Goal: Transaction & Acquisition: Obtain resource

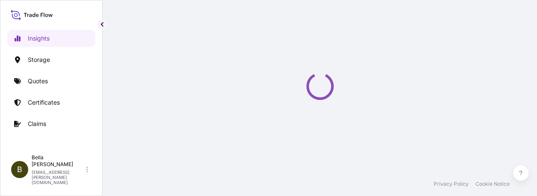
select select "2025"
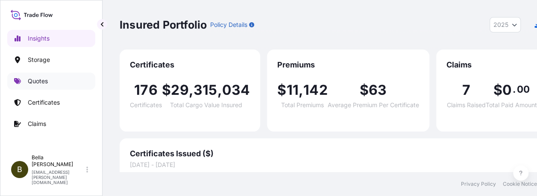
click at [33, 86] on link "Quotes" at bounding box center [51, 81] width 88 height 17
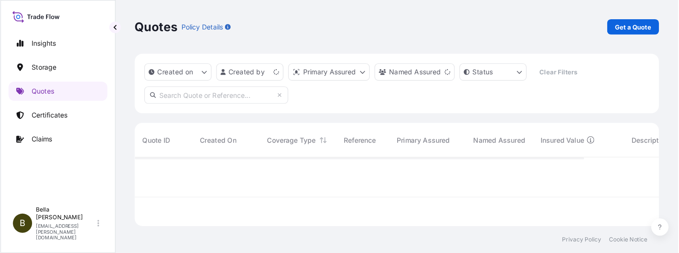
scroll to position [85, 534]
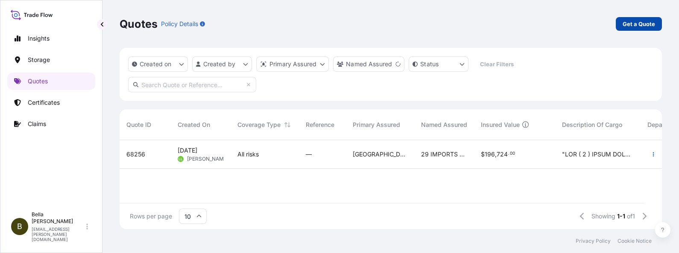
click at [543, 20] on p "Get a Quote" at bounding box center [639, 24] width 32 height 9
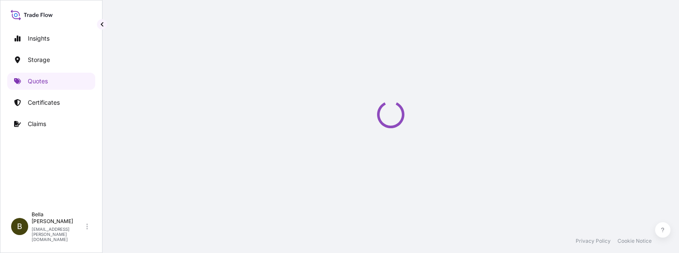
select select "Water"
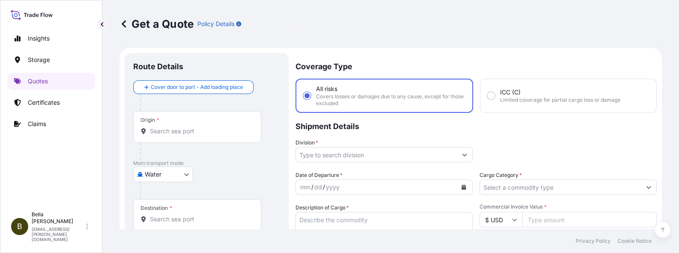
scroll to position [13, 0]
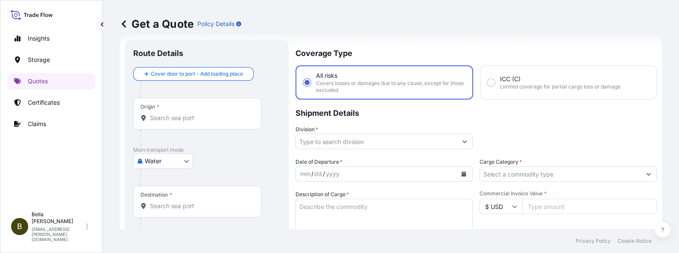
click at [178, 117] on input "Origin *" at bounding box center [200, 118] width 101 height 9
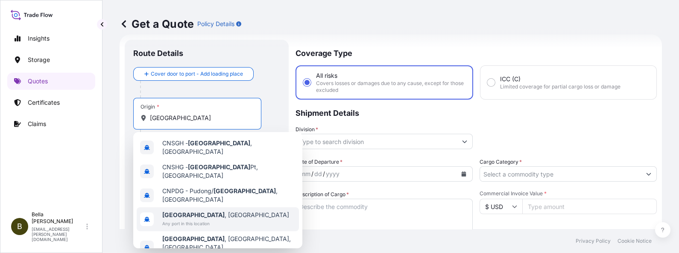
click at [189, 202] on b "[GEOGRAPHIC_DATA]" at bounding box center [193, 214] width 62 height 7
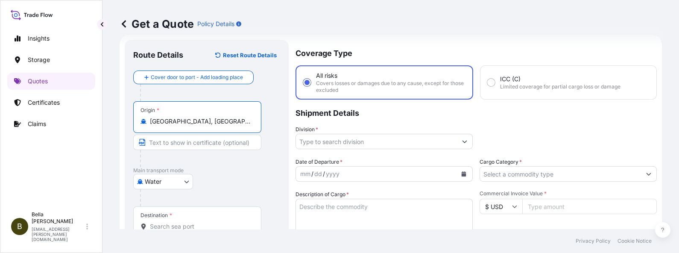
scroll to position [67, 0]
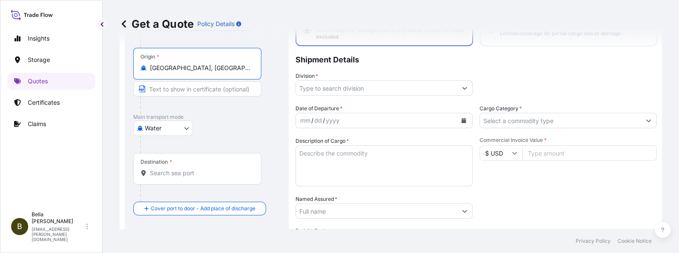
type input "Shanghai, China"
click at [163, 167] on div "Destination *" at bounding box center [197, 169] width 128 height 32
click at [163, 169] on input "Destination *" at bounding box center [200, 173] width 101 height 9
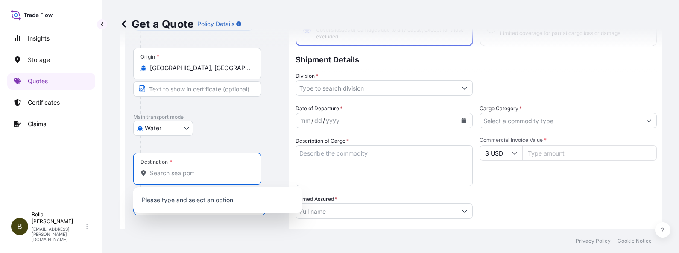
click at [167, 169] on input "Destination *" at bounding box center [200, 173] width 101 height 9
paste input "AUCKLAND"
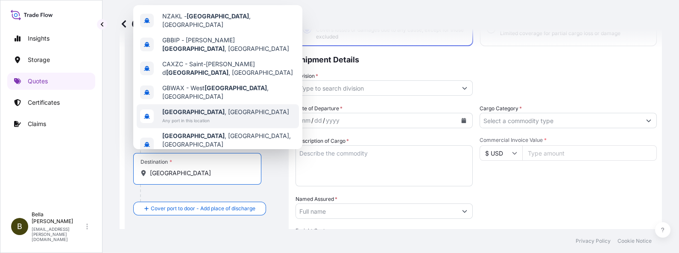
click at [214, 116] on span "Any port in this location" at bounding box center [225, 120] width 127 height 9
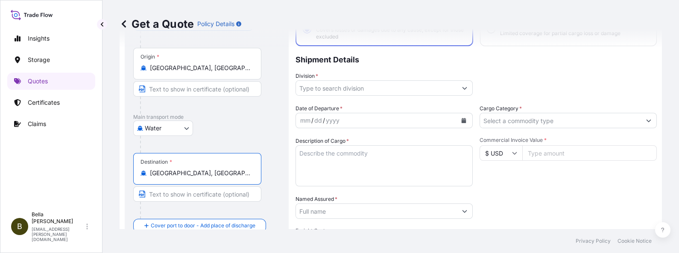
type input "Auckland, New Zealand"
click at [330, 84] on input "Division *" at bounding box center [376, 87] width 161 height 15
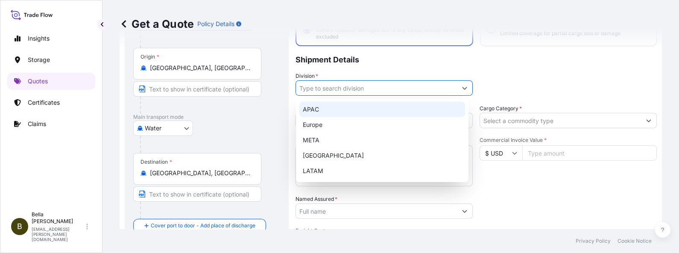
click at [322, 109] on div "APAC" at bounding box center [382, 109] width 166 height 15
type input "APAC"
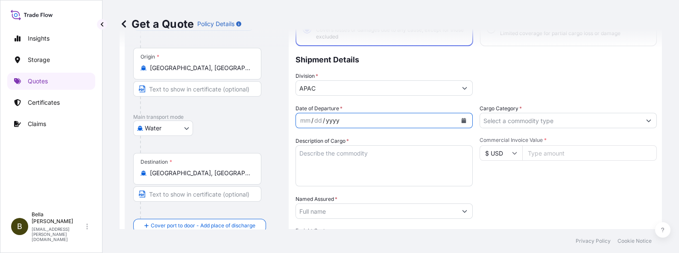
click at [327, 120] on div "yyyy" at bounding box center [332, 120] width 15 height 10
click at [461, 118] on icon "Calendar" at bounding box center [463, 120] width 5 height 5
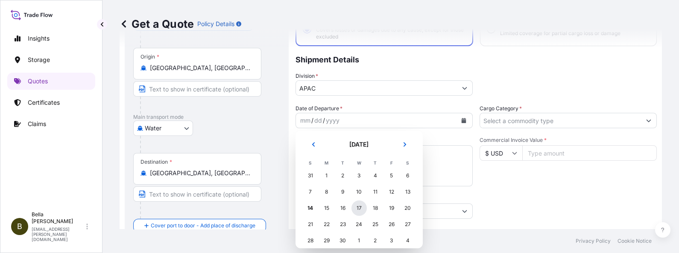
click at [359, 202] on div "17" at bounding box center [359, 207] width 15 height 15
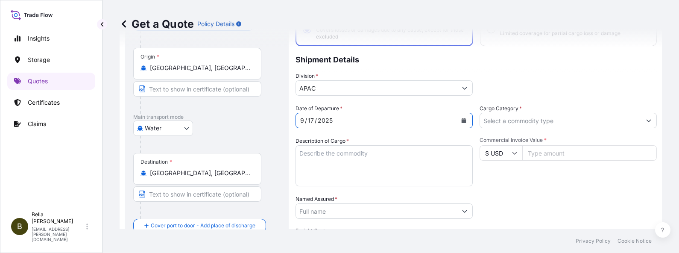
click at [336, 160] on textarea "Description of Cargo *" at bounding box center [384, 165] width 177 height 41
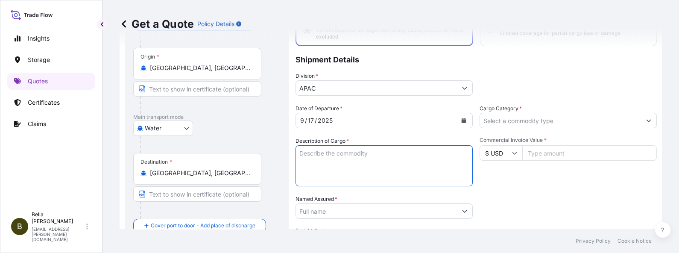
paste textarea "INVTERTER & ACCESSARY DN-2025.09.09-007101 PO-8434665"
type textarea "INVTERTER & ACCESSARY DN-2025.09.09-007101 PO-8434665"
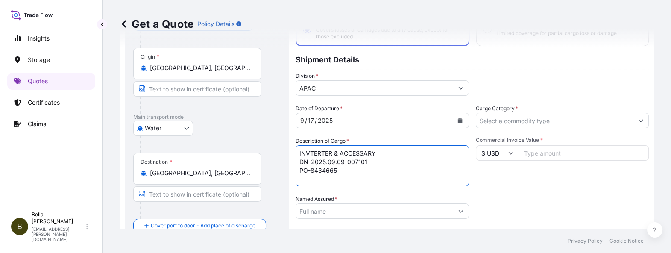
click at [338, 202] on input "Named Assured *" at bounding box center [374, 210] width 157 height 15
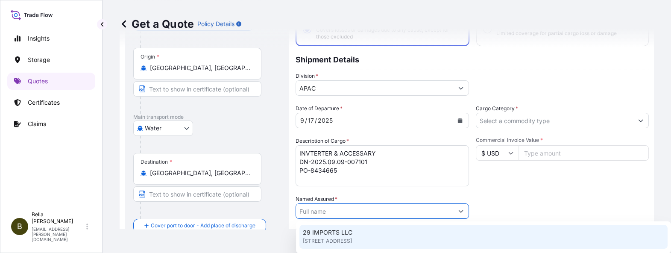
click at [329, 202] on input "Named Assured *" at bounding box center [374, 210] width 157 height 15
paste input "SIGENERGY TECHNOLOGY (HONG KONG) LIMITED"
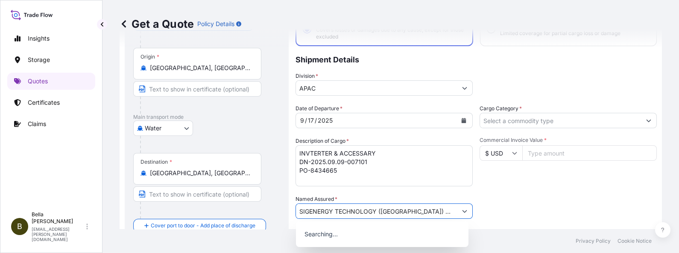
type input "SIGENERGY TECHNOLOGY (HONG KONG) LIMITED"
click at [521, 195] on div "Packing Category Type to search a container mode Please select a primary mode o…" at bounding box center [568, 207] width 177 height 24
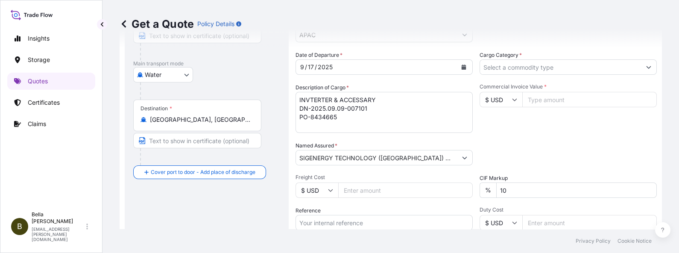
scroll to position [173, 0]
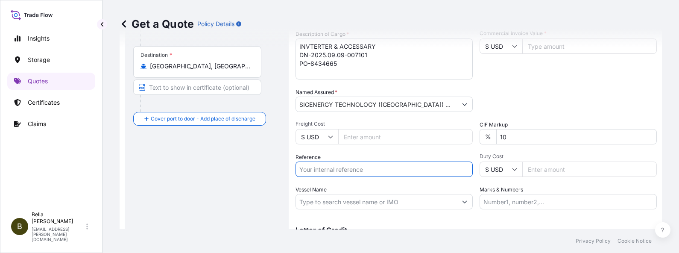
click at [349, 166] on input "Reference" at bounding box center [384, 168] width 177 height 15
click at [319, 171] on input "Reference" at bounding box center [384, 168] width 177 height 15
paste input "SGNZ20250813016"
paste input "ONEYSHAFS9350900"
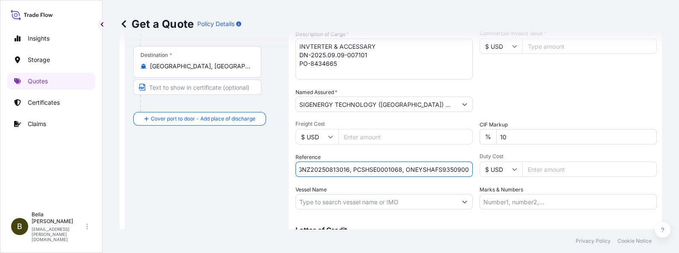
type input "SGNZ20250813016, PCSHSE0001068, ONEYSHAFS9350900"
click at [357, 202] on input "Vessel Name" at bounding box center [376, 201] width 161 height 15
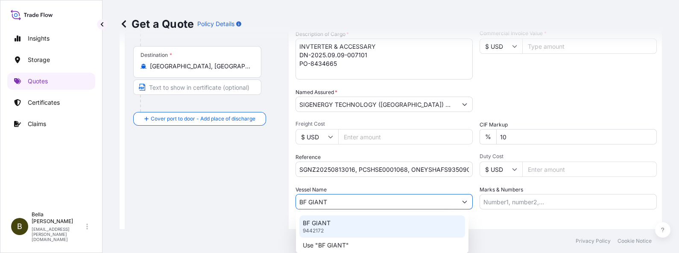
click at [335, 202] on div "BF GIANT 9442172" at bounding box center [382, 226] width 166 height 22
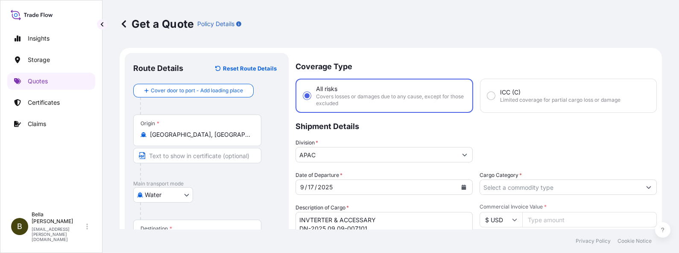
type input "BF GIANT"
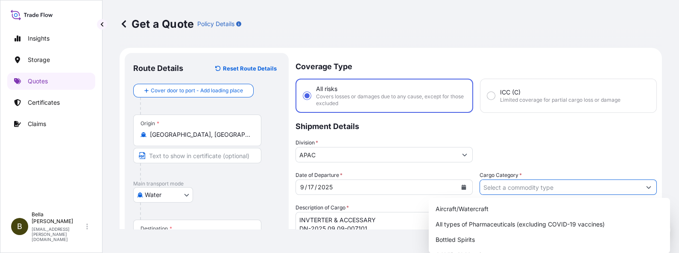
click at [522, 188] on input "Cargo Category *" at bounding box center [560, 186] width 161 height 15
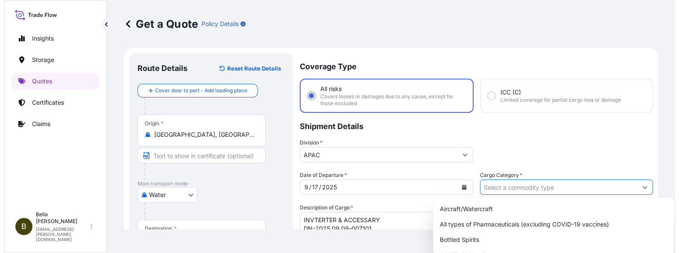
scroll to position [53, 0]
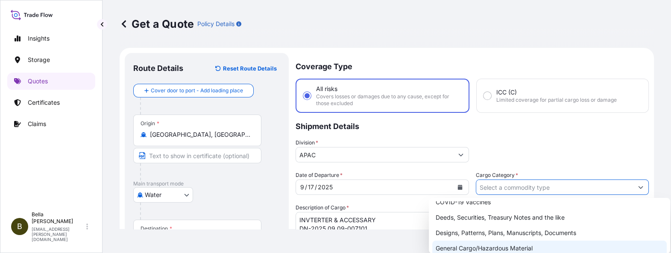
click at [516, 202] on div "General Cargo/Hazardous Material" at bounding box center [549, 248] width 235 height 15
type input "General Cargo/Hazardous Material"
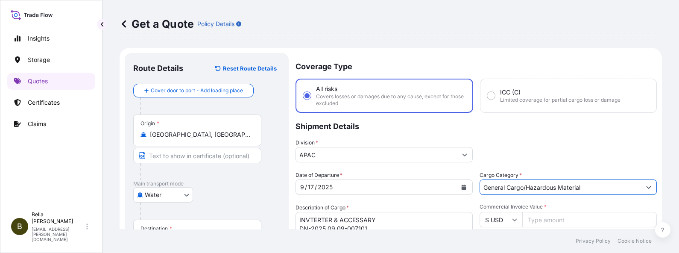
click at [538, 202] on input "Commercial Invoice Value *" at bounding box center [589, 219] width 135 height 15
drag, startPoint x: 564, startPoint y: 217, endPoint x: 490, endPoint y: 214, distance: 74.8
click at [490, 202] on div "$ USD" at bounding box center [568, 219] width 177 height 15
drag, startPoint x: 565, startPoint y: 217, endPoint x: 461, endPoint y: 218, distance: 103.8
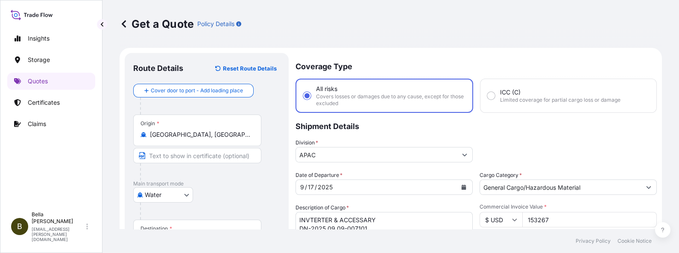
type input "153267"
click at [543, 150] on div "Division * APAC" at bounding box center [476, 150] width 361 height 24
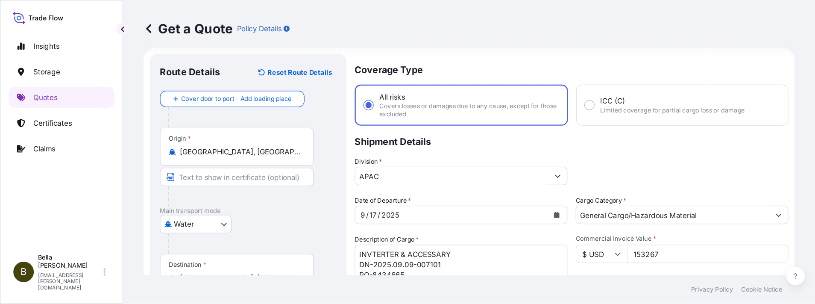
scroll to position [9, 0]
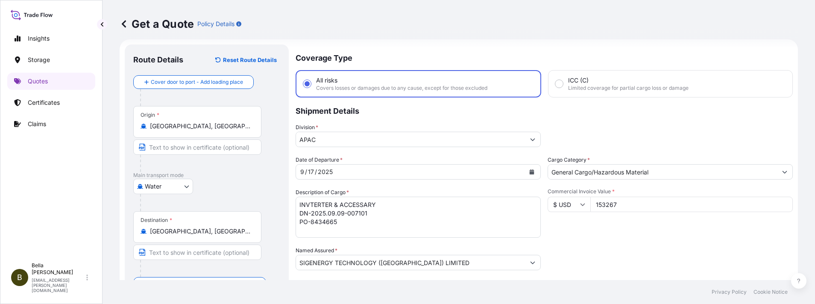
click at [251, 181] on div "Water Air Water Inland" at bounding box center [206, 186] width 147 height 15
click at [398, 202] on textarea "INVTERTER & ACCESSARY DN-2025.09.09-007101 PO-8434665" at bounding box center [418, 217] width 245 height 41
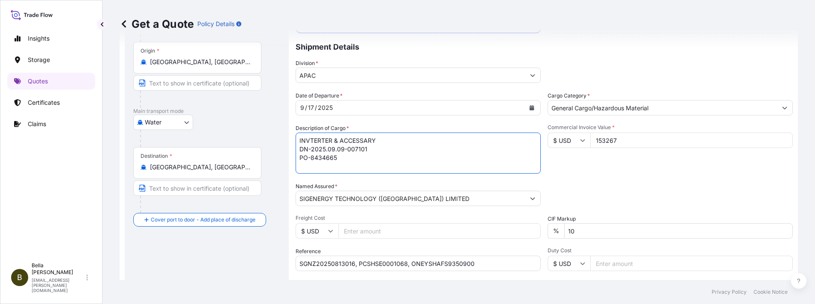
scroll to position [137, 0]
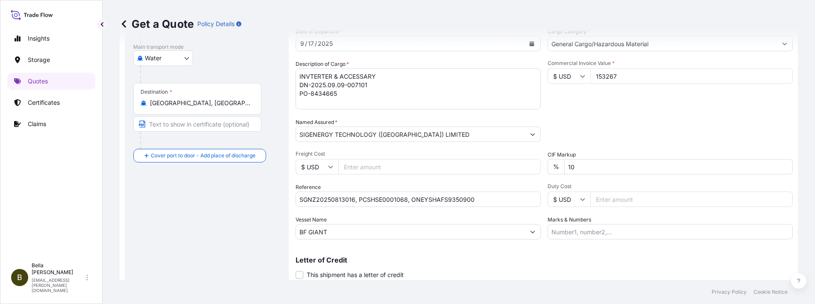
click at [543, 129] on div "Packing Category Type to search a container mode Please select a primary mode o…" at bounding box center [670, 130] width 245 height 24
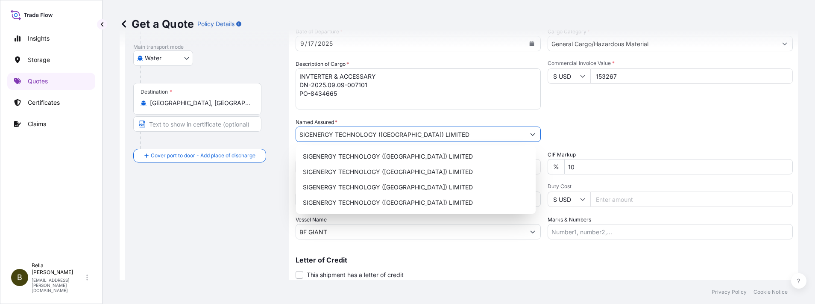
click at [454, 132] on input "SIGENERGY TECHNOLOGY (HONG KONG) LIMITED" at bounding box center [410, 133] width 229 height 15
click at [543, 107] on div "Commercial Invoice Value * $ USD 153267" at bounding box center [670, 85] width 245 height 50
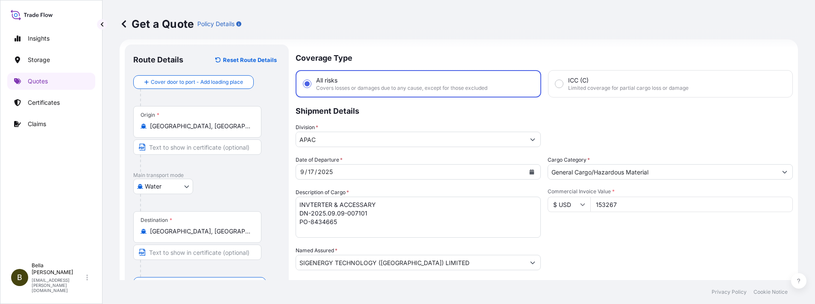
scroll to position [0, 0]
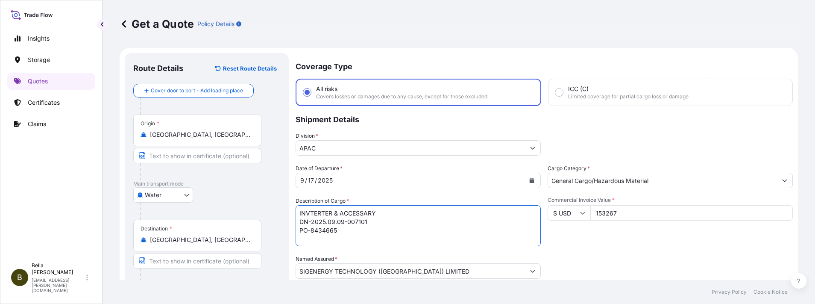
click at [444, 202] on textarea "INVTERTER & ACCESSARY DN-2025.09.09-007101 PO-8434665" at bounding box center [418, 225] width 245 height 41
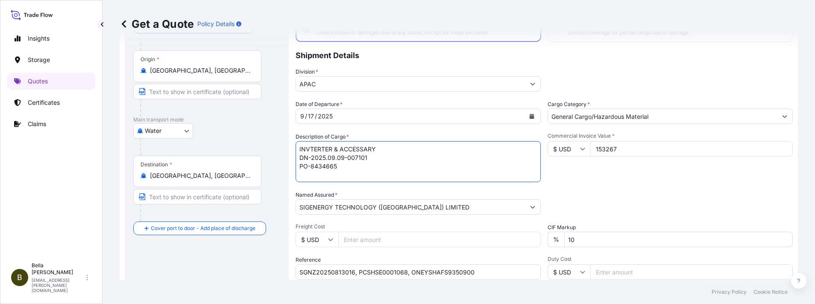
scroll to position [128, 0]
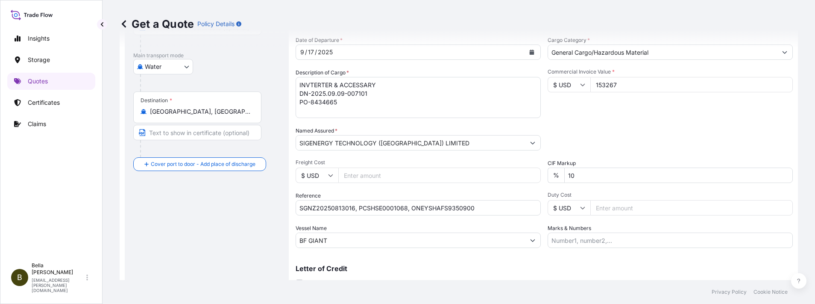
click at [398, 202] on div "Vessel Name BF GIANT" at bounding box center [418, 236] width 245 height 24
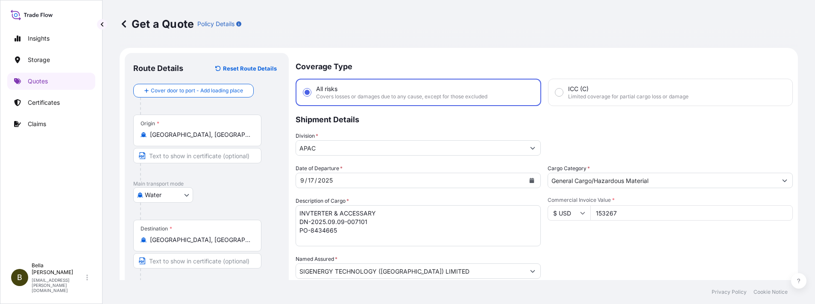
scroll to position [64, 0]
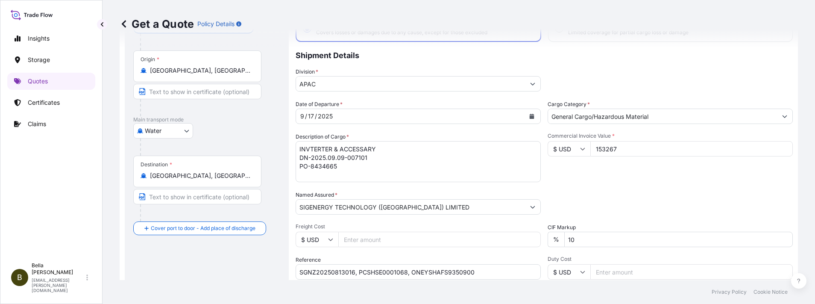
click at [543, 182] on div "Date of Departure * 9 / 17 / 2025 Cargo Category * General Cargo/Hazardous Mate…" at bounding box center [544, 206] width 497 height 212
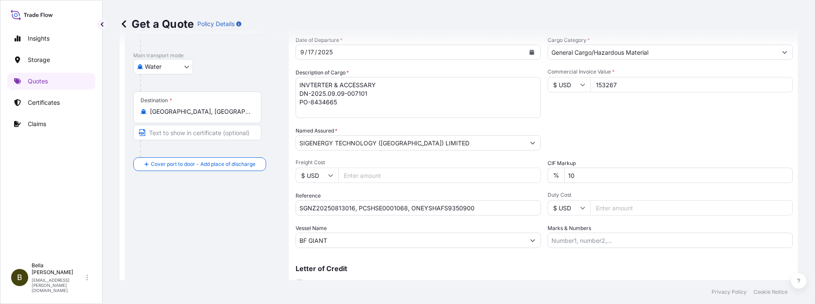
scroll to position [165, 0]
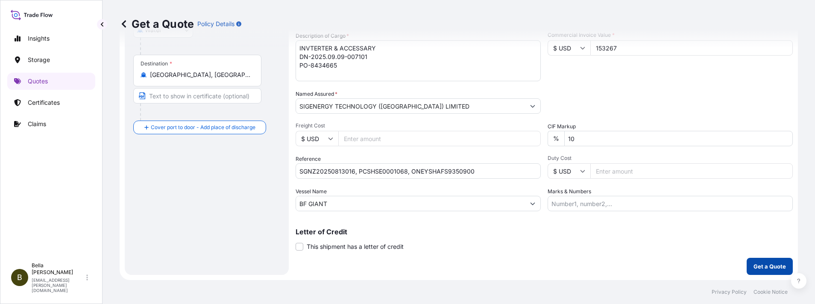
click at [543, 202] on button "Get a Quote" at bounding box center [770, 266] width 46 height 17
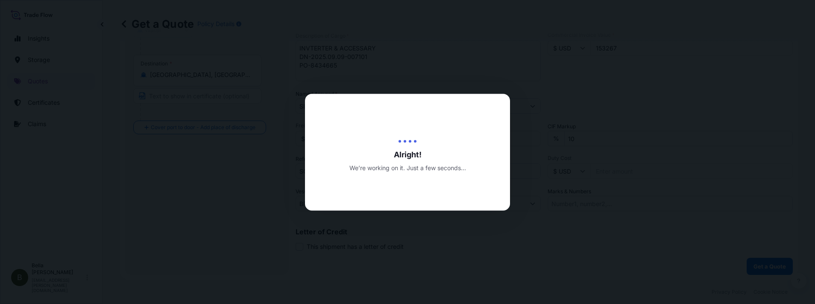
click at [543, 202] on div at bounding box center [407, 152] width 815 height 304
select select "Water"
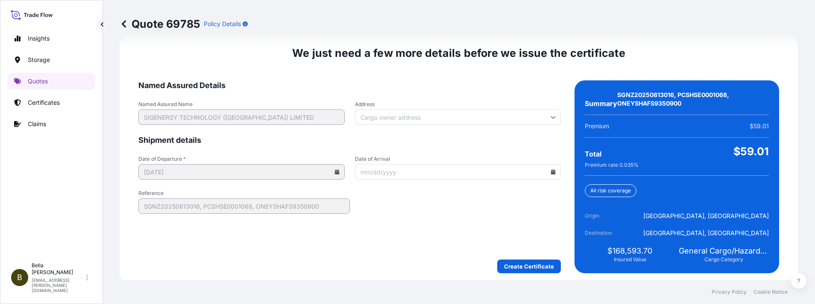
scroll to position [1324, 0]
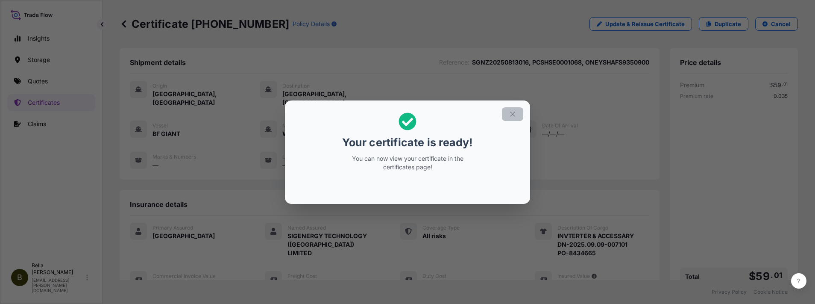
click at [513, 114] on icon "button" at bounding box center [513, 114] width 8 height 8
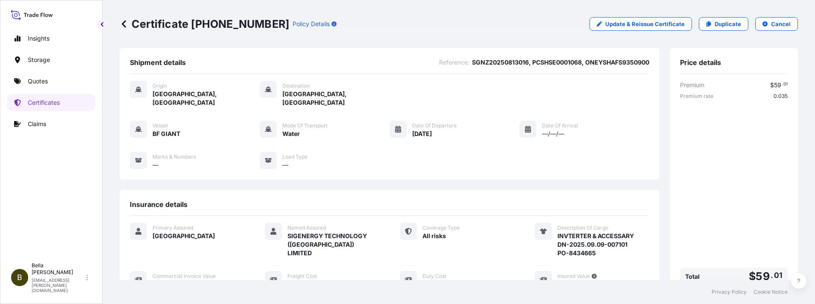
scroll to position [154, 0]
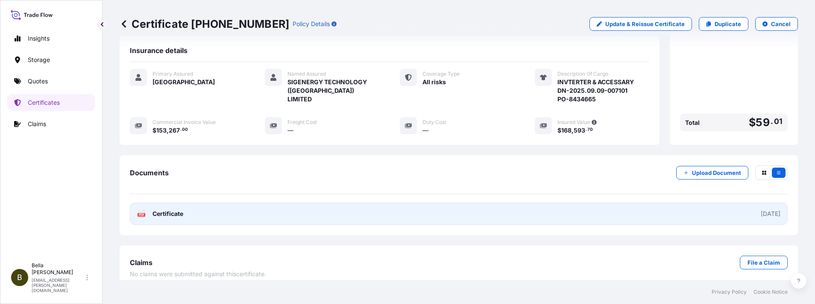
click at [543, 202] on link "PDF Certificate 2025-09-14" at bounding box center [459, 213] width 658 height 22
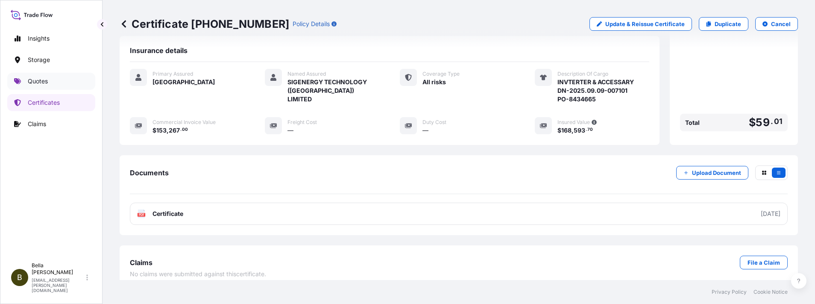
click at [40, 83] on p "Quotes" at bounding box center [38, 81] width 20 height 9
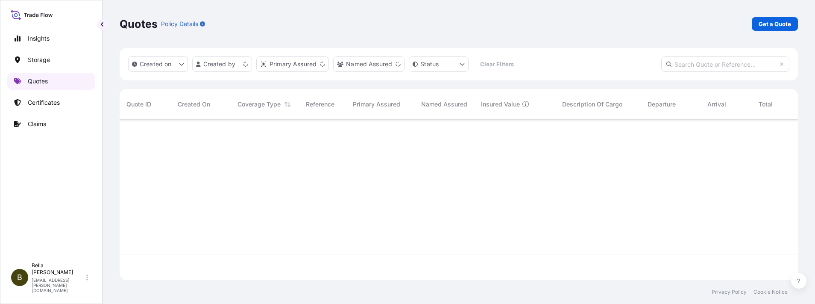
scroll to position [155, 669]
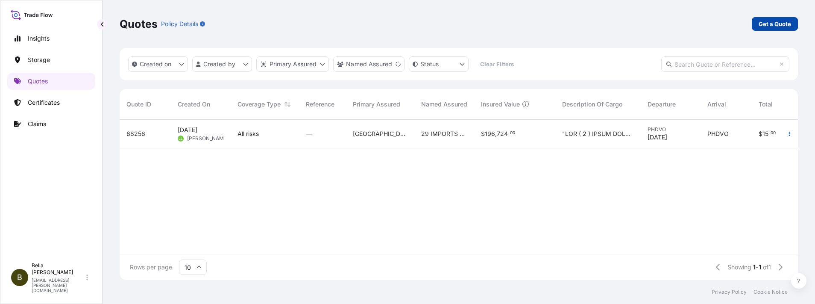
click at [543, 25] on p "Get a Quote" at bounding box center [775, 24] width 32 height 9
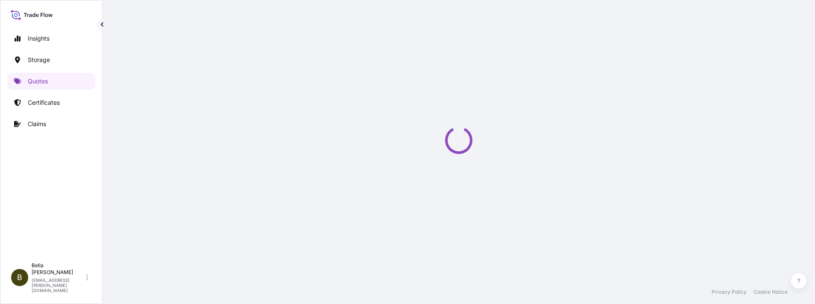
scroll to position [14, 0]
select select "Water"
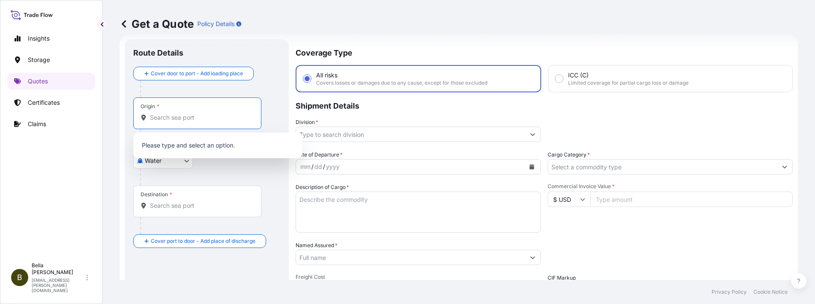
click at [191, 117] on input "Origin *" at bounding box center [200, 117] width 101 height 9
click at [204, 117] on input "Origin *" at bounding box center [200, 117] width 101 height 9
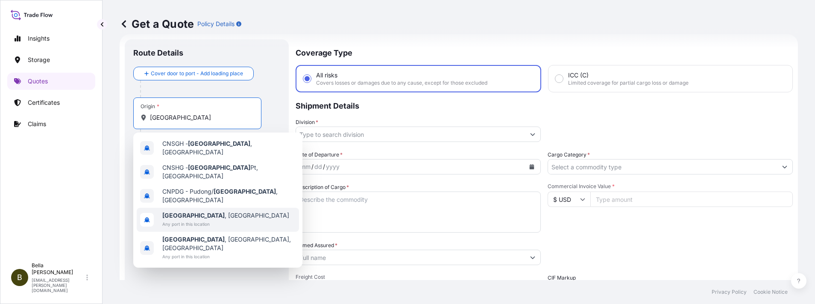
click at [221, 202] on div "Shanghai , China Any port in this location" at bounding box center [218, 220] width 162 height 24
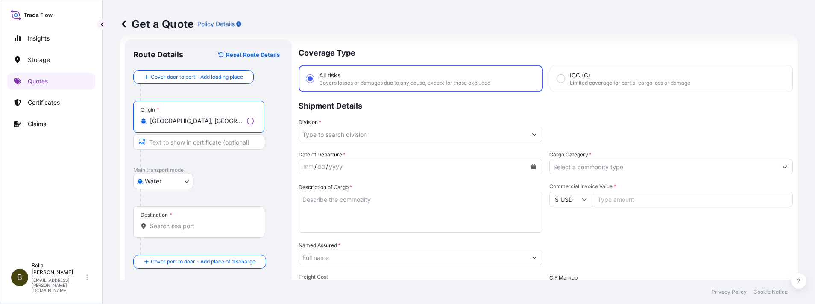
type input "Shanghai, China"
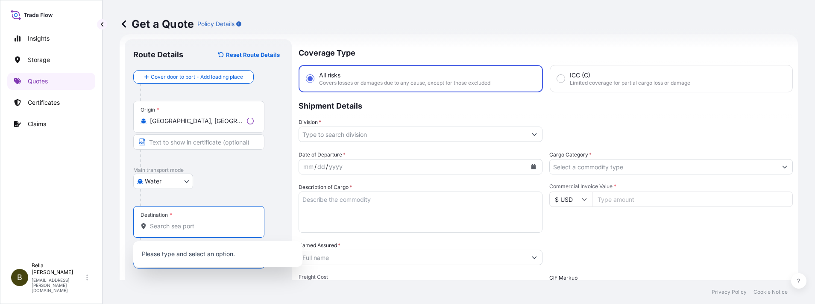
click at [171, 202] on input "Destination *" at bounding box center [202, 226] width 104 height 9
paste input "MELBOURNE"
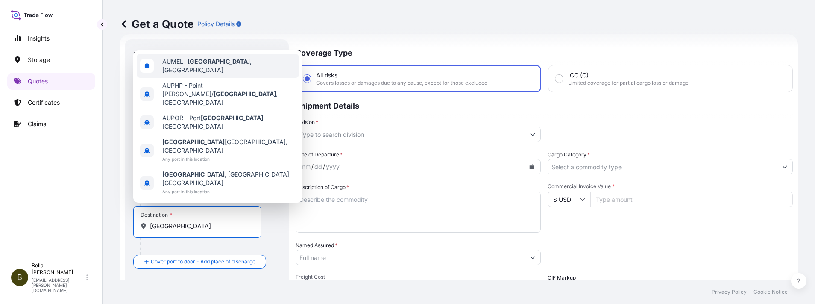
click at [221, 74] on span "AUMEL - Melbourne , Australia" at bounding box center [228, 65] width 133 height 17
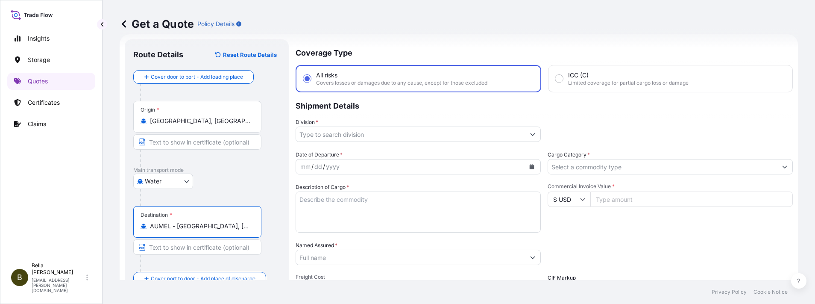
type input "AUMEL - Melbourne, Australia"
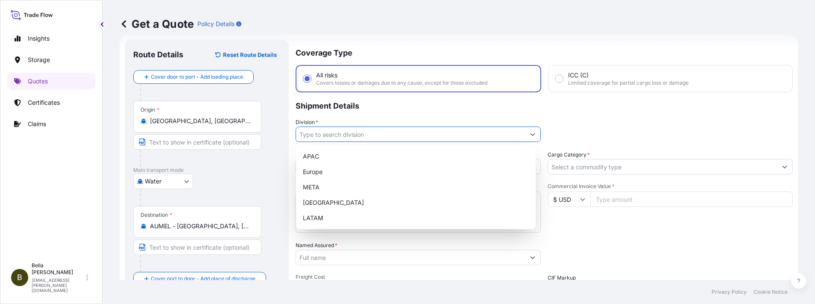
click at [355, 134] on input "Division *" at bounding box center [410, 133] width 229 height 15
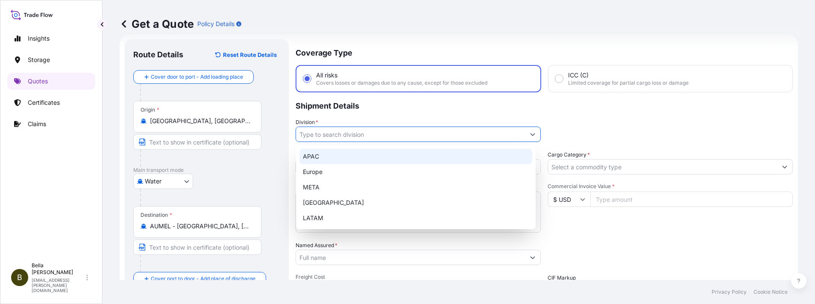
click at [338, 159] on div "APAC" at bounding box center [415, 156] width 233 height 15
type input "APAC"
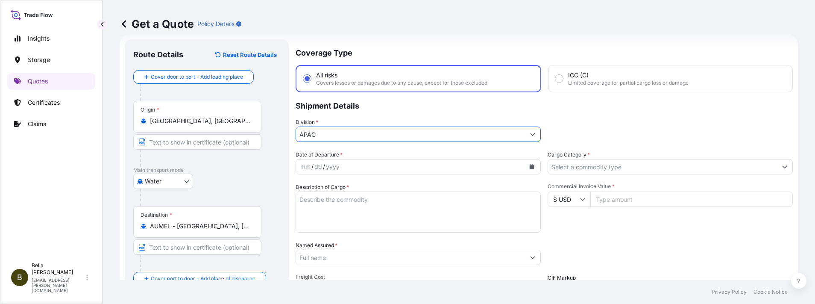
click at [530, 165] on icon "Calendar" at bounding box center [532, 166] width 5 height 5
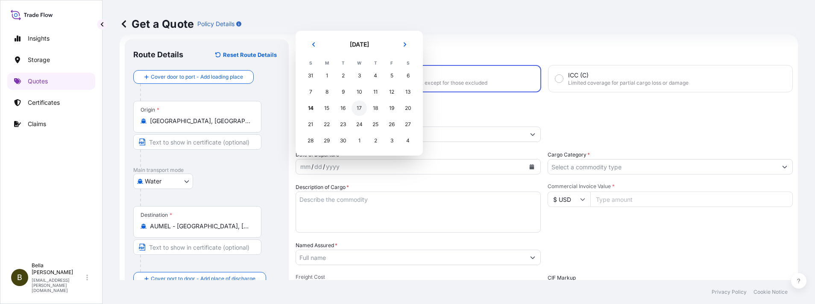
click at [358, 107] on div "17" at bounding box center [359, 107] width 15 height 15
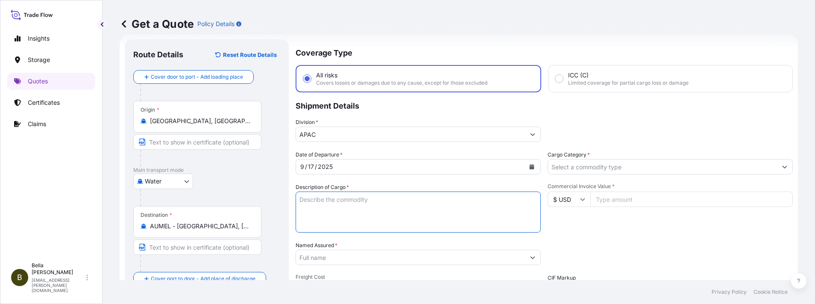
click at [402, 199] on textarea "Description of Cargo *" at bounding box center [418, 211] width 245 height 41
click at [377, 202] on textarea "Description of Cargo *" at bounding box center [418, 211] width 245 height 41
paste textarea "SIGENSTOR BAT 8.0"
type textarea "SIGENSTOR BAT 8.0"
drag, startPoint x: 329, startPoint y: 213, endPoint x: 240, endPoint y: 190, distance: 92.5
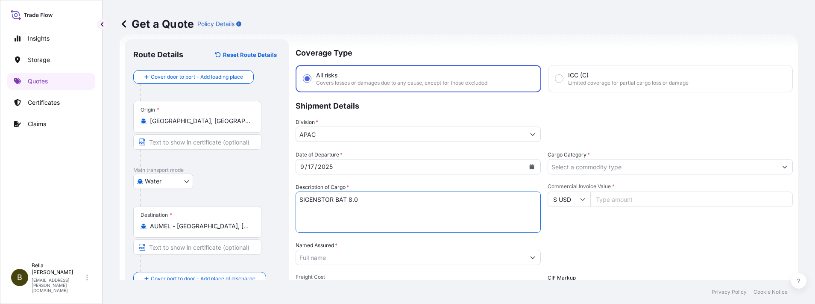
click at [240, 190] on form "Route Details Reset Route Details Cover door to port - Add loading place Place …" at bounding box center [459, 232] width 678 height 397
paste textarea "SIGENSTOR BAT 8.0 CL: 9 UN: 3480 DN-2025.09.04-006991 PO-1240547"
type textarea "SIGENSTOR BAT 8.0 CL: 9 UN: 3480 DN-2025.09.04-006991 PO-1240547"
click at [325, 202] on input "Named Assured *" at bounding box center [410, 256] width 229 height 15
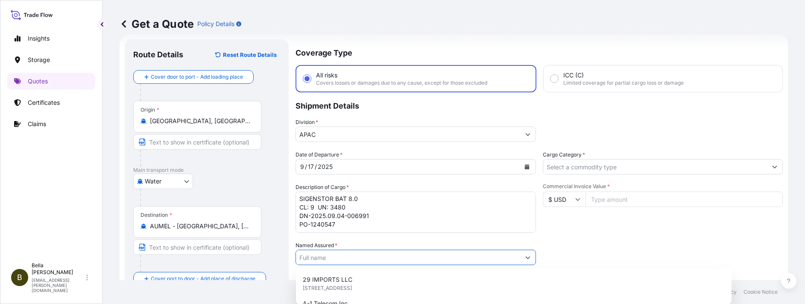
click at [321, 202] on input "Named Assured *" at bounding box center [408, 256] width 224 height 15
click at [316, 202] on input "Named Assured *" at bounding box center [408, 256] width 224 height 15
paste input "SIGENERGY TECHNOLOGY (HONG KONG) LIMITED"
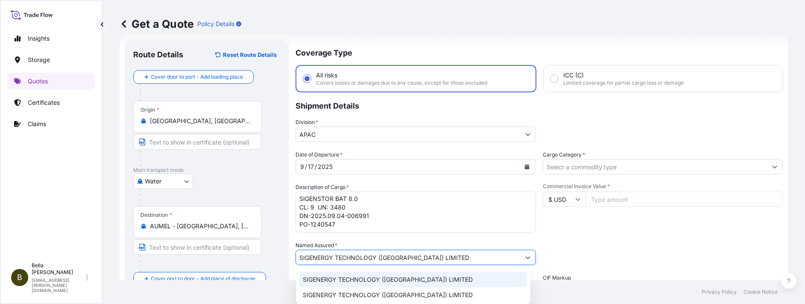
type input "SIGENERGY TECHNOLOGY (HONG KONG) LIMITED"
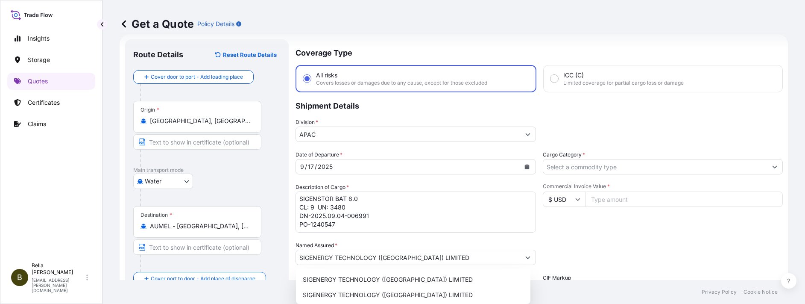
click at [543, 202] on div "Date of Departure * 9 / 17 / 2025 Cargo Category * Description of Cargo * SIGEN…" at bounding box center [539, 256] width 487 height 212
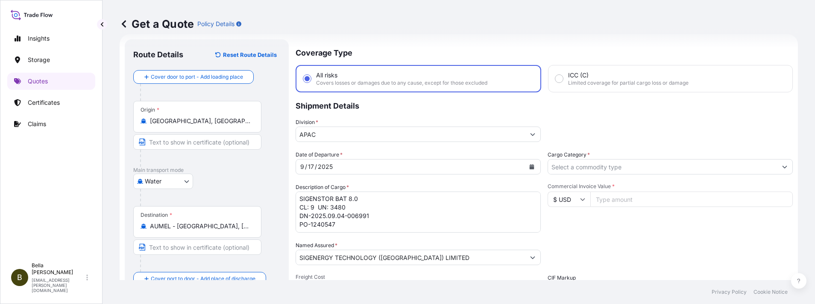
scroll to position [142, 0]
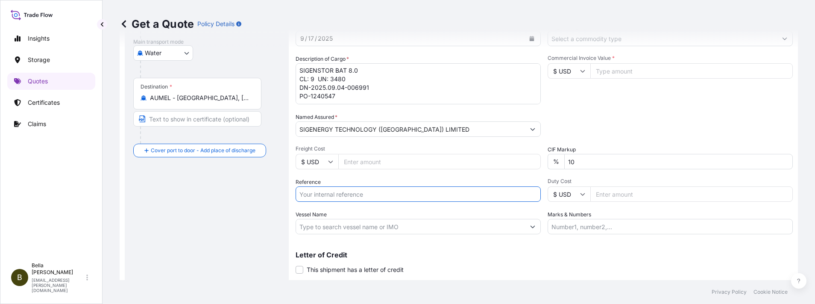
click at [349, 198] on input "Reference" at bounding box center [418, 193] width 245 height 15
paste input "SGAU20250807011"
paste input "PCSHSE0001031"
click at [432, 191] on input "SGAU20250807011, PCSHSE0001031," at bounding box center [418, 193] width 245 height 15
paste input "COSU6428454150"
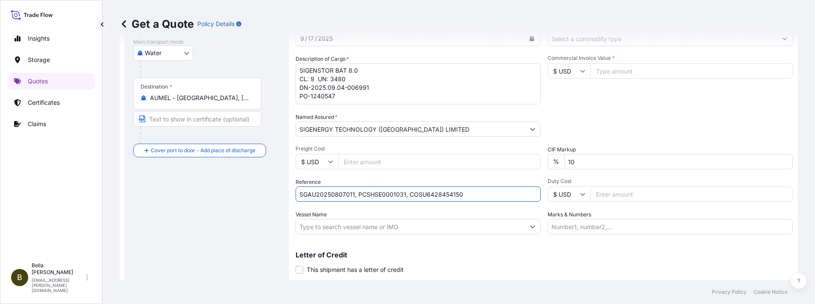
type input "SGAU20250807011, PCSHSE0001031, COSU6428454150"
click at [368, 202] on input "Vessel Name" at bounding box center [410, 226] width 229 height 15
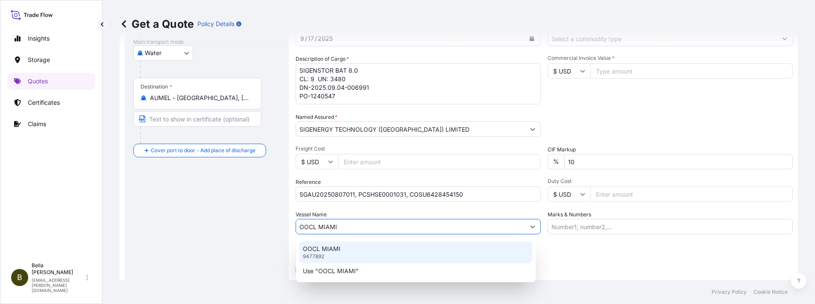
click at [344, 202] on div "OOCL MIAMI 9477892" at bounding box center [415, 252] width 233 height 22
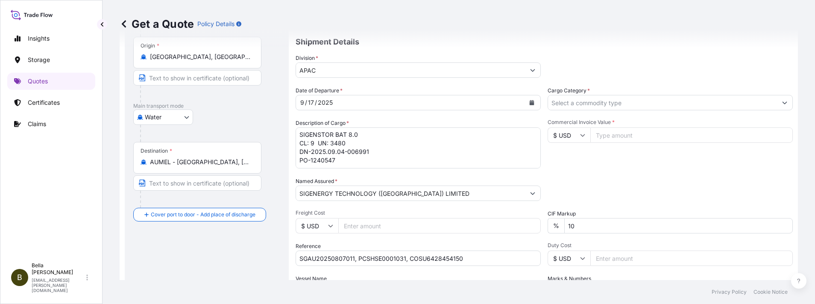
scroll to position [14, 0]
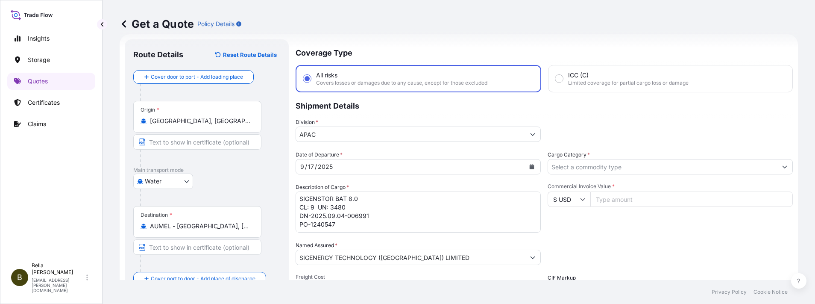
type input "OOCL MIAMI"
click at [543, 168] on input "Cargo Category *" at bounding box center [662, 166] width 229 height 15
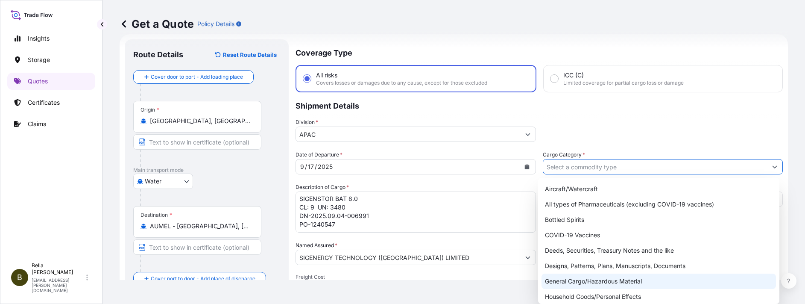
click at [543, 202] on div "General Cargo/Hazardous Material" at bounding box center [659, 280] width 235 height 15
type input "General Cargo/Hazardous Material"
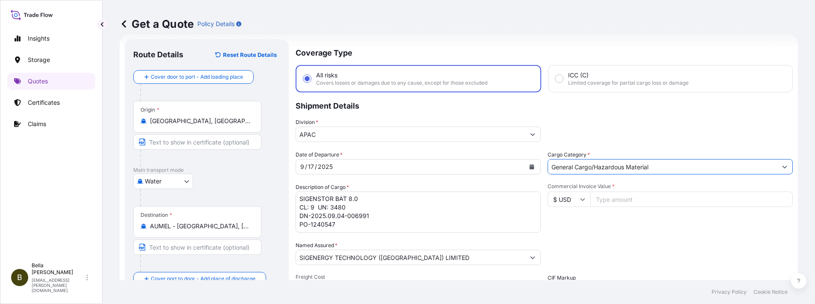
scroll to position [78, 0]
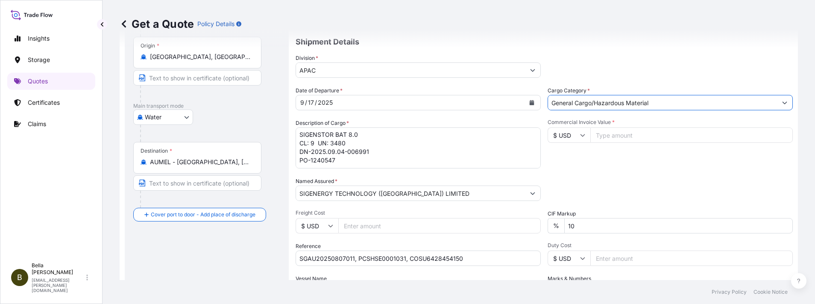
click at [543, 139] on input "Commercial Invoice Value *" at bounding box center [691, 134] width 202 height 15
click at [543, 138] on input "Commercial Invoice Value *" at bounding box center [691, 134] width 202 height 15
click at [543, 132] on input "Commercial Invoice Value *" at bounding box center [691, 134] width 202 height 15
type input "603408"
click at [543, 162] on div "Commercial Invoice Value * $ USD 603408" at bounding box center [670, 144] width 245 height 50
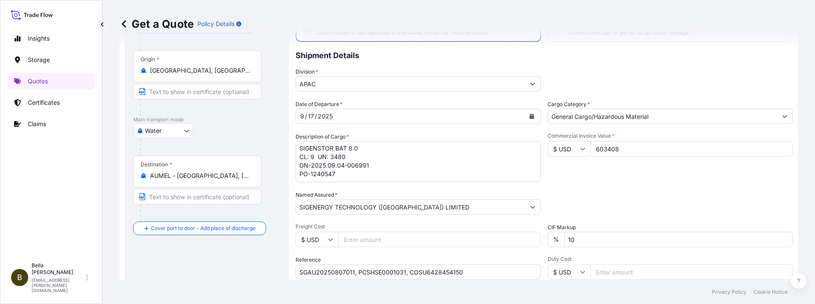
scroll to position [0, 0]
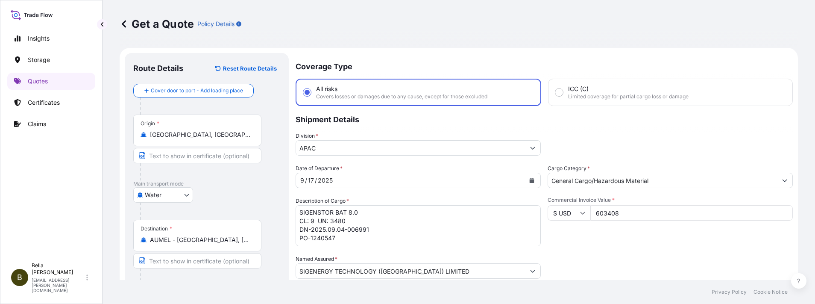
click at [376, 202] on textarea "SIGENSTOR BAT 8.0 CL: 9 UN: 3480 DN-2025.09.04-006991 PO-1240547" at bounding box center [418, 225] width 245 height 41
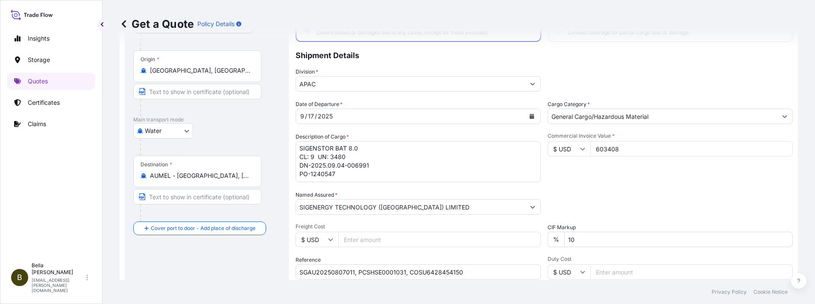
click at [428, 202] on div "Date of Departure * 9 / 17 / 2025 Cargo Category * General Cargo/Hazardous Mate…" at bounding box center [544, 206] width 497 height 212
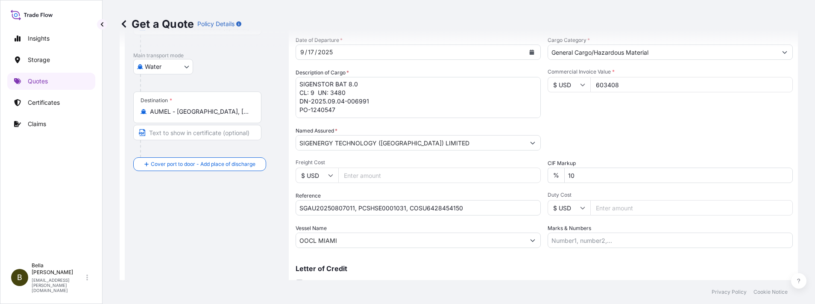
click at [423, 202] on div "Letter of Credit This shipment has a letter of credit Letter of credit * Letter…" at bounding box center [544, 271] width 497 height 33
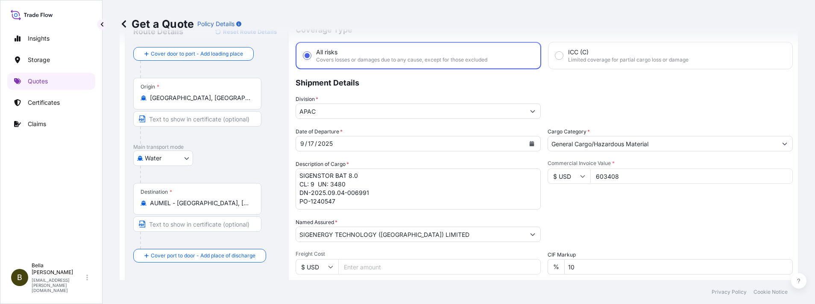
scroll to position [0, 0]
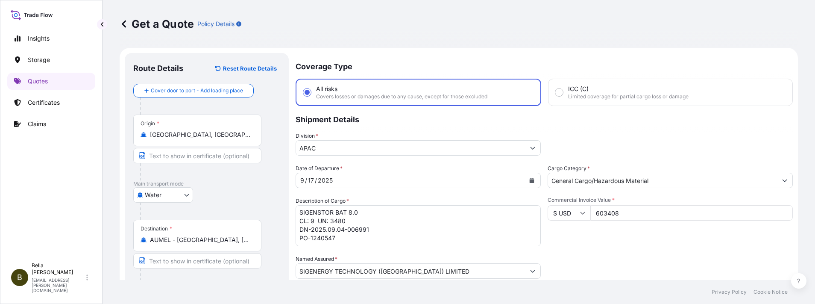
click at [543, 202] on div "Date of Departure * 9 / 17 / 2025 Cargo Category * General Cargo/Hazardous Mate…" at bounding box center [544, 270] width 497 height 212
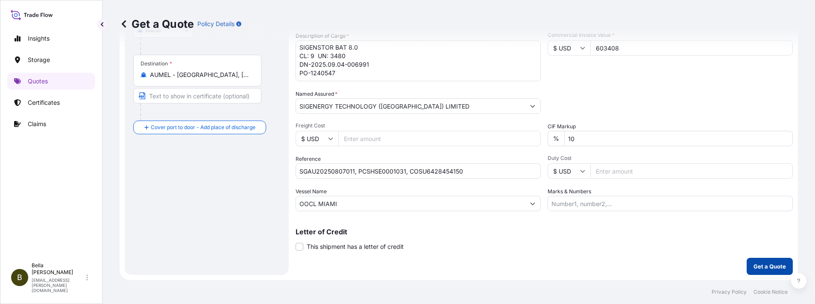
click at [543, 202] on button "Get a Quote" at bounding box center [770, 266] width 46 height 17
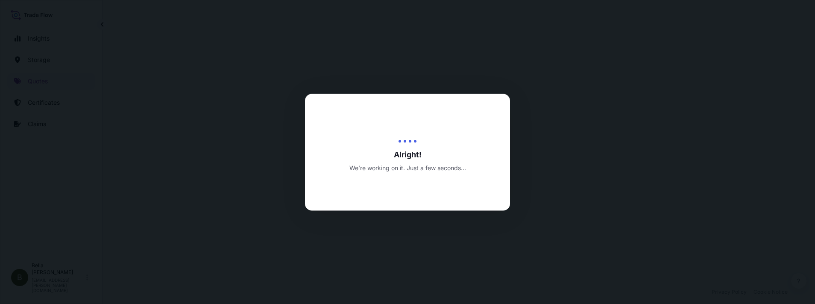
select select "Water"
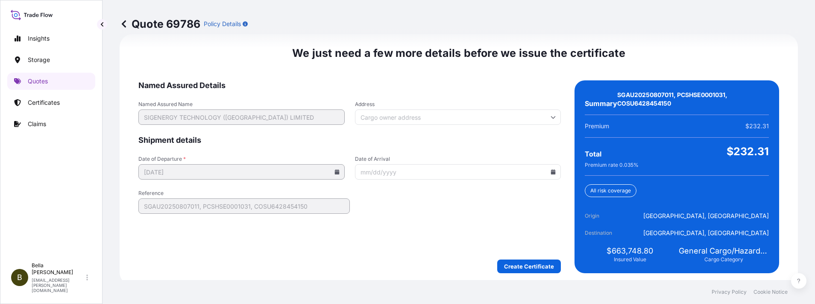
scroll to position [1324, 0]
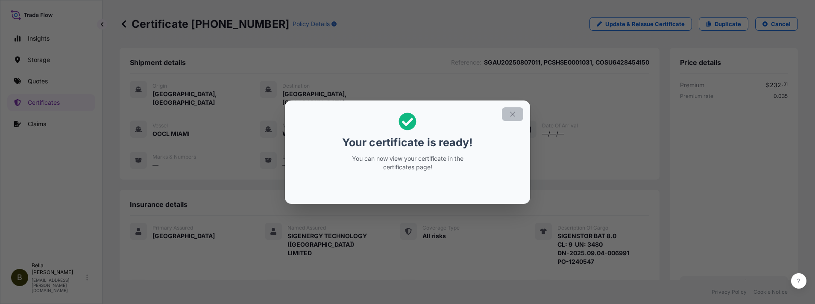
click at [512, 112] on icon "button" at bounding box center [513, 114] width 8 height 8
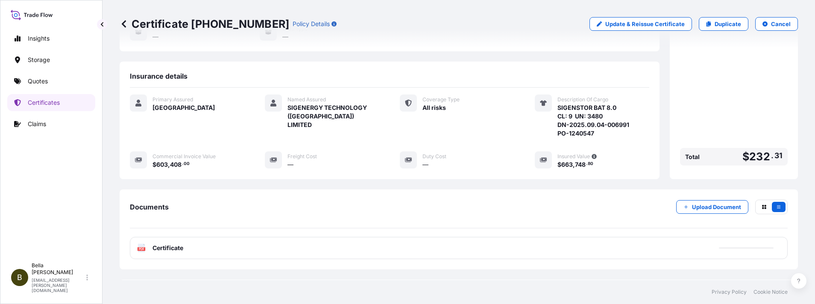
scroll to position [162, 0]
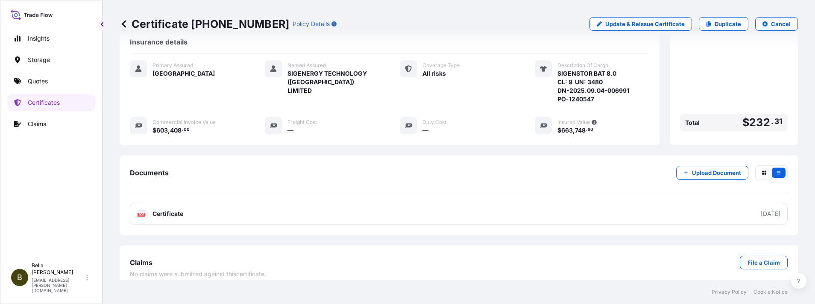
click at [499, 202] on link "PDF Certificate 2025-09-14" at bounding box center [459, 213] width 658 height 22
